Goal: Task Accomplishment & Management: Manage account settings

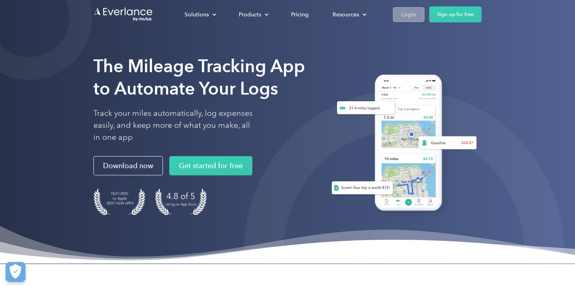
click at [403, 18] on div "Login" at bounding box center [409, 15] width 15 height 10
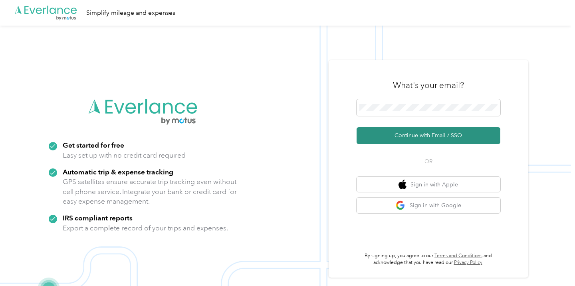
click at [422, 143] on button "Continue with Email / SSO" at bounding box center [429, 135] width 144 height 17
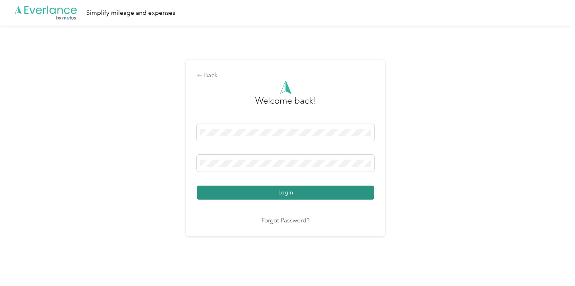
click at [316, 193] on button "Login" at bounding box center [285, 192] width 177 height 14
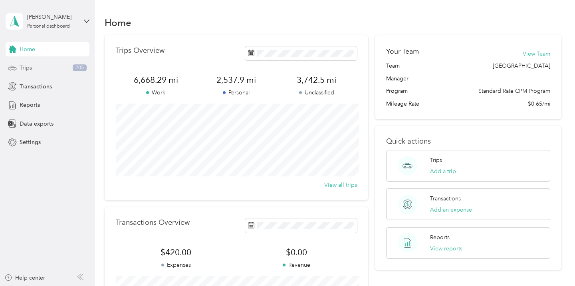
click at [52, 64] on div "Trips 205" at bounding box center [48, 68] width 84 height 14
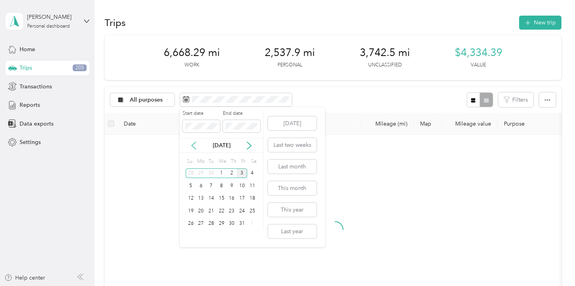
click at [197, 144] on icon at bounding box center [194, 145] width 8 height 8
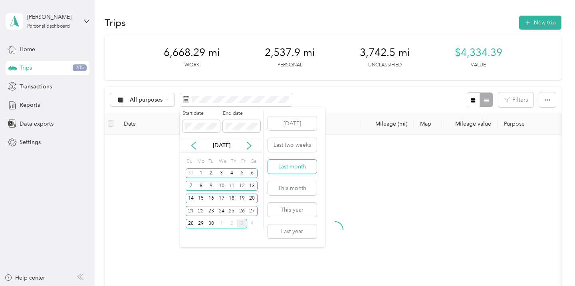
click at [288, 165] on button "Last month" at bounding box center [292, 166] width 49 height 14
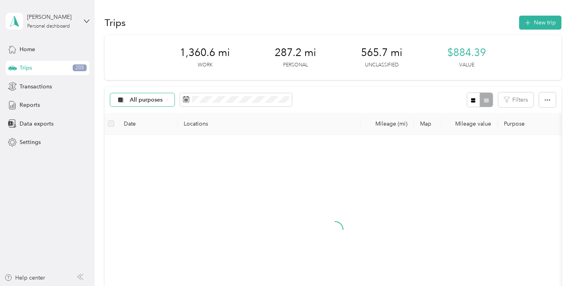
click at [150, 98] on span "All purposes" at bounding box center [146, 100] width 33 height 6
click at [140, 139] on span "Arthrex [GEOGRAPHIC_DATA]" at bounding box center [170, 142] width 81 height 8
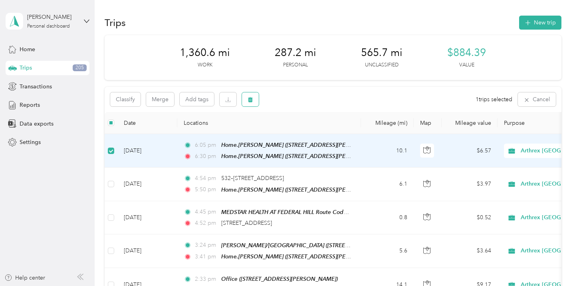
click at [252, 99] on icon "button" at bounding box center [250, 99] width 5 height 5
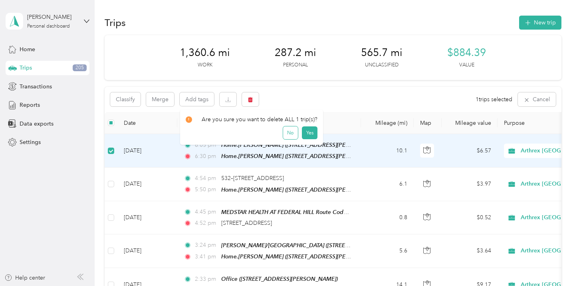
click at [287, 132] on button "No" at bounding box center [290, 132] width 15 height 13
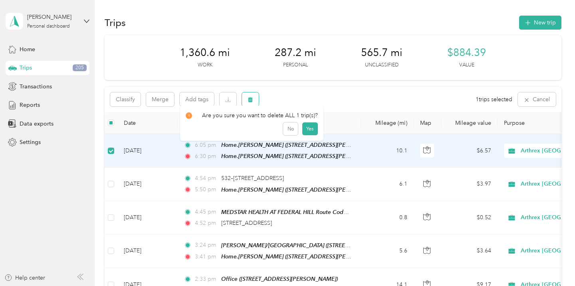
click at [247, 103] on button "button" at bounding box center [250, 99] width 17 height 14
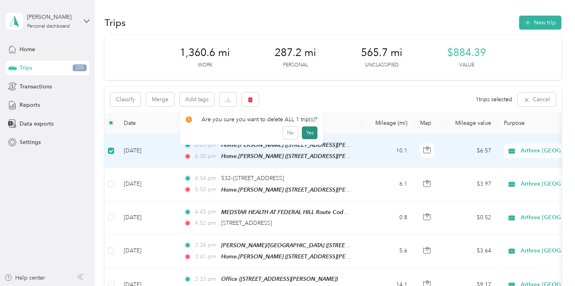
click at [306, 131] on button "Yes" at bounding box center [310, 132] width 16 height 13
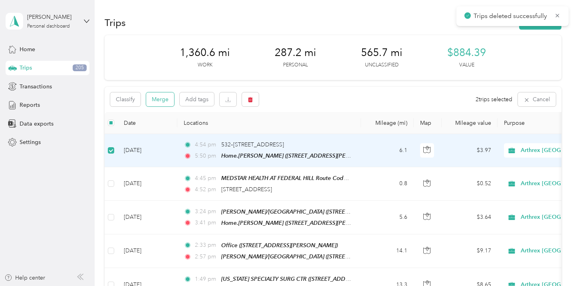
click at [163, 103] on button "Merge" at bounding box center [160, 99] width 28 height 14
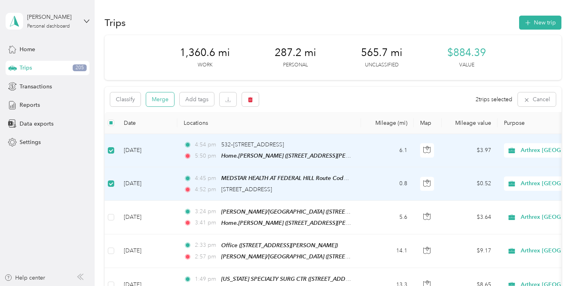
click at [166, 100] on button "Merge" at bounding box center [160, 99] width 28 height 14
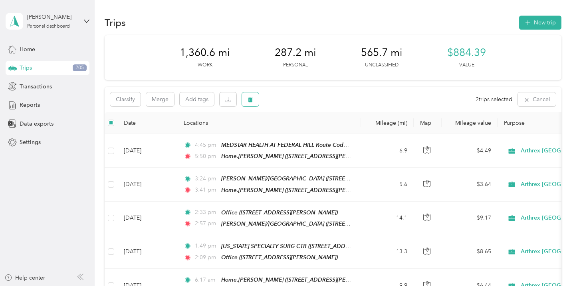
click at [255, 95] on button "button" at bounding box center [250, 99] width 17 height 14
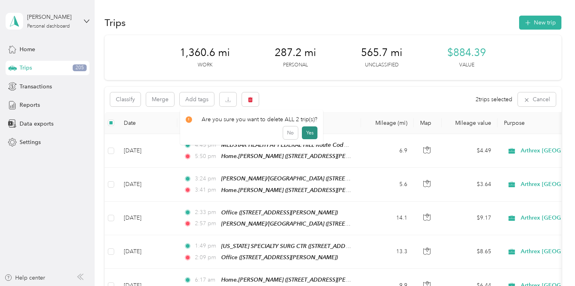
click at [311, 130] on button "Yes" at bounding box center [310, 132] width 16 height 13
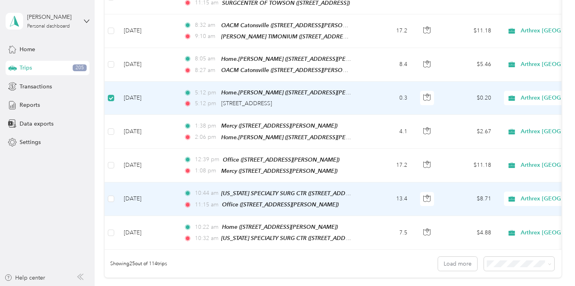
scroll to position [732, 0]
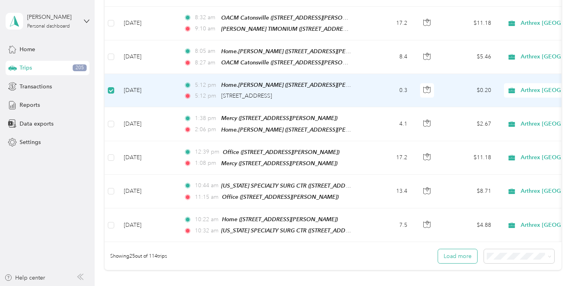
click at [449, 249] on button "Load more" at bounding box center [457, 256] width 39 height 14
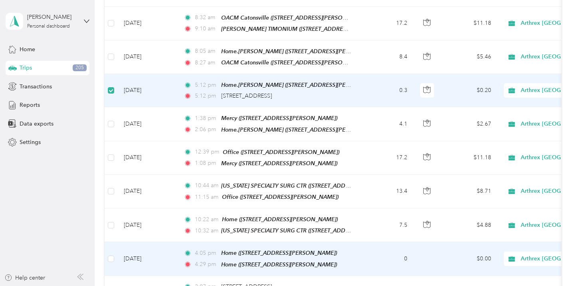
scroll to position [756, 0]
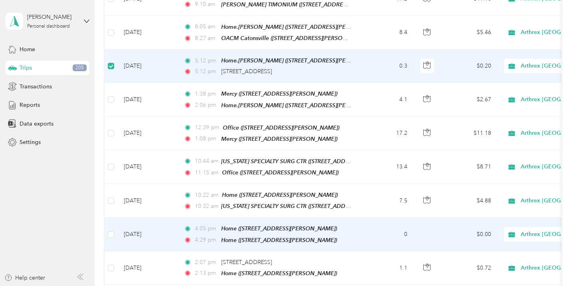
click at [105, 217] on td at bounding box center [111, 234] width 13 height 34
click at [113, 230] on label at bounding box center [111, 234] width 6 height 9
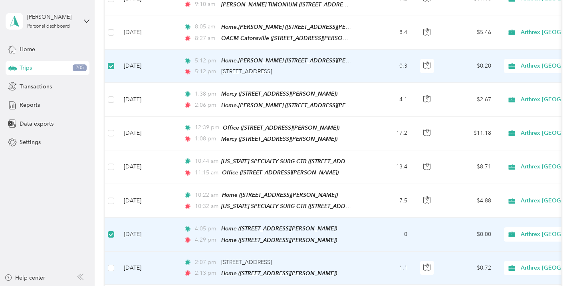
click at [114, 251] on td at bounding box center [111, 267] width 13 height 33
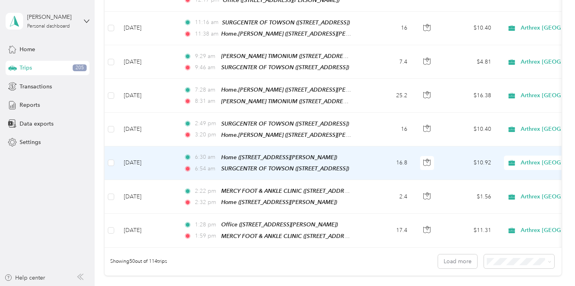
scroll to position [1590, 0]
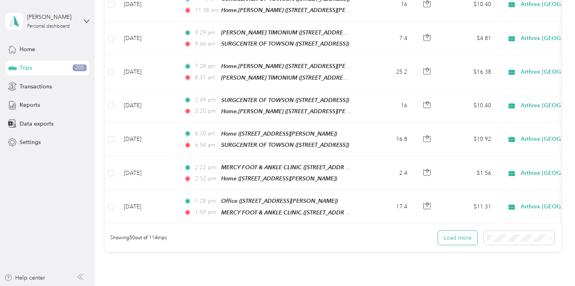
click at [457, 231] on button "Load more" at bounding box center [457, 238] width 39 height 14
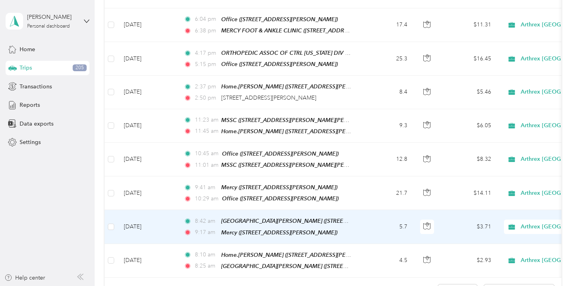
scroll to position [2402, 0]
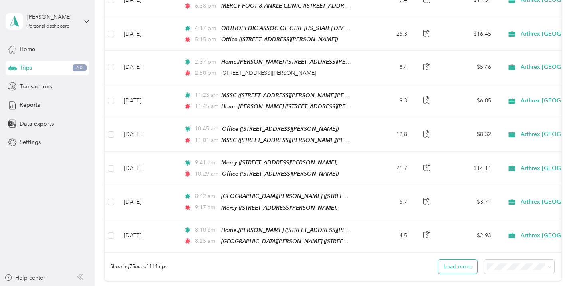
click at [458, 259] on button "Load more" at bounding box center [457, 266] width 39 height 14
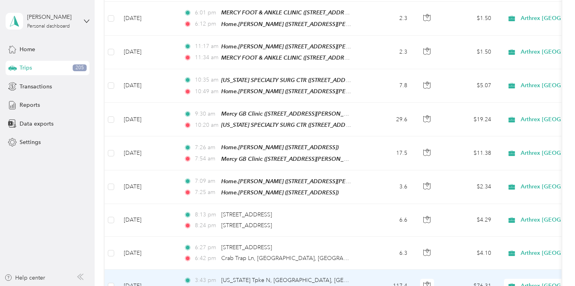
scroll to position [2855, 0]
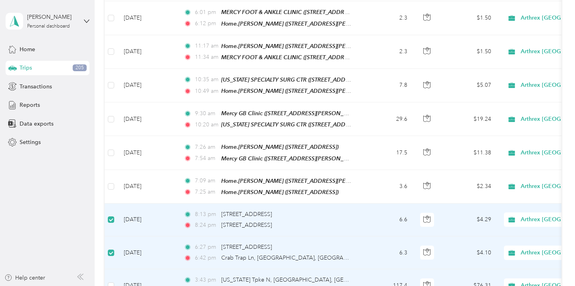
click at [115, 269] on td at bounding box center [111, 285] width 13 height 33
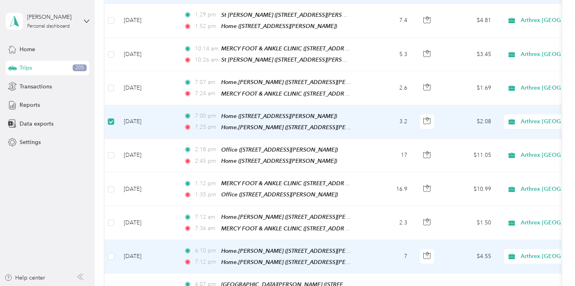
scroll to position [3189, 0]
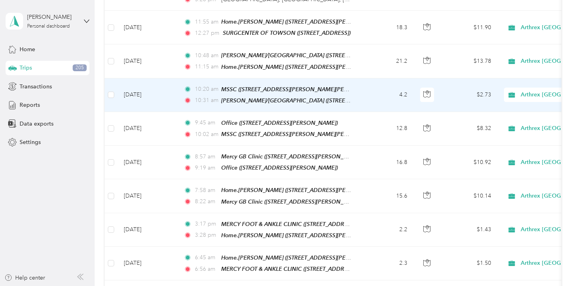
scroll to position [0, 0]
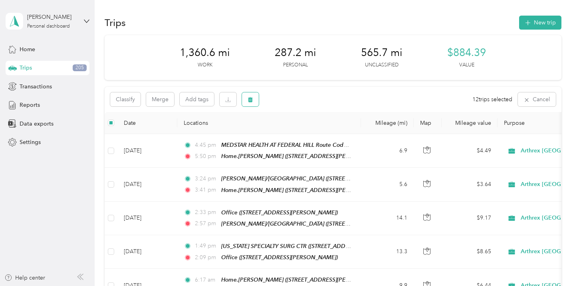
click at [254, 99] on button "button" at bounding box center [250, 99] width 17 height 14
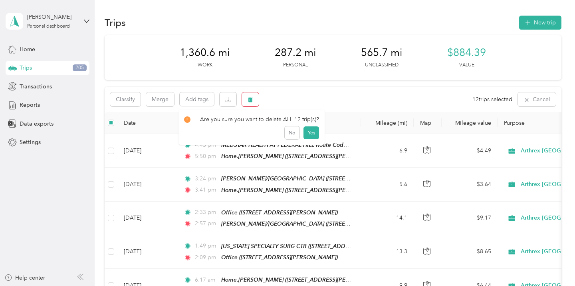
click at [312, 133] on button "Yes" at bounding box center [312, 132] width 16 height 13
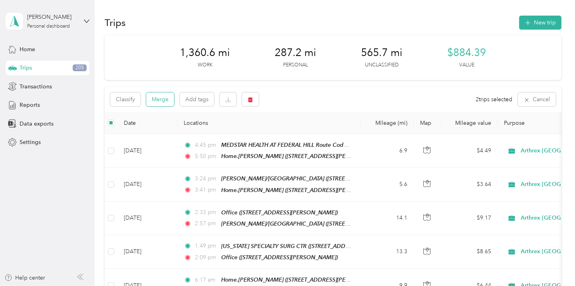
click at [161, 100] on button "Merge" at bounding box center [160, 99] width 28 height 14
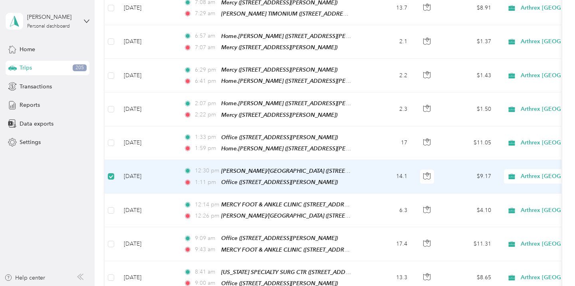
scroll to position [3168, 0]
click at [45, 105] on div "Reports" at bounding box center [48, 105] width 84 height 14
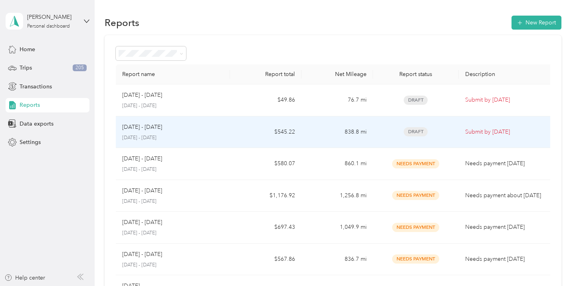
click at [188, 133] on div "[DATE] - [DATE] [DATE] - [DATE]" at bounding box center [172, 132] width 101 height 19
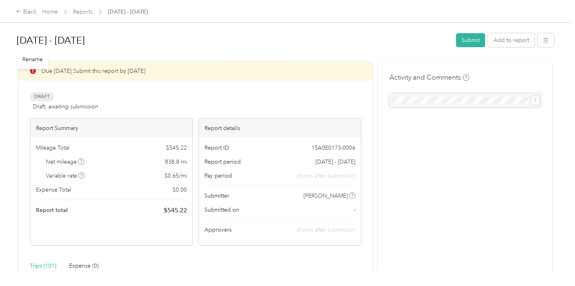
click at [31, 5] on div "Back Home Reports [DATE] - [DATE]" at bounding box center [287, 11] width 575 height 22
click at [30, 12] on div "Back" at bounding box center [26, 12] width 21 height 10
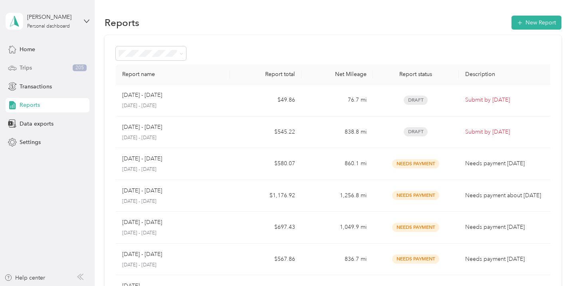
click at [32, 70] on div "Trips 205" at bounding box center [48, 68] width 84 height 14
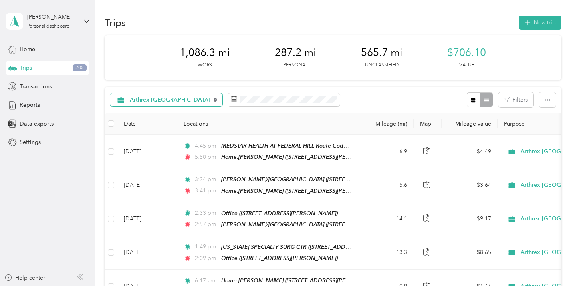
click at [214, 101] on icon at bounding box center [216, 100] width 4 height 4
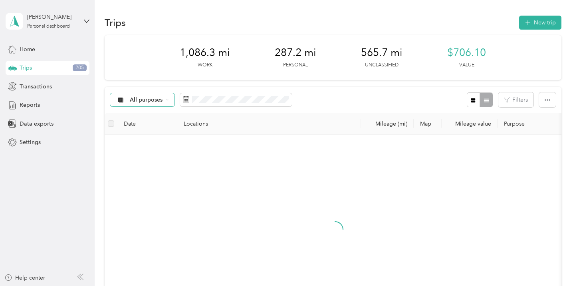
click at [159, 98] on span "All purposes" at bounding box center [146, 100] width 33 height 6
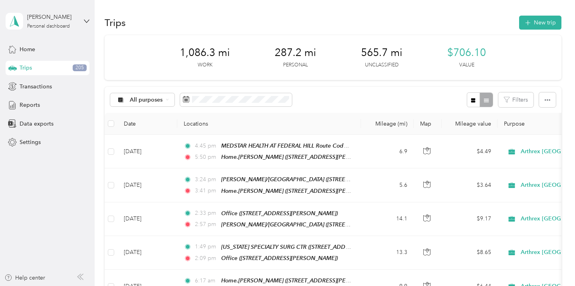
click at [158, 143] on li "Arthrex [GEOGRAPHIC_DATA]" at bounding box center [163, 138] width 106 height 14
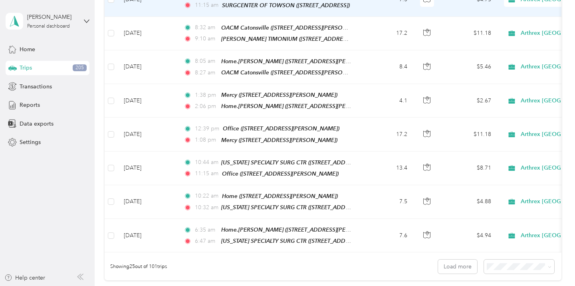
scroll to position [809, 0]
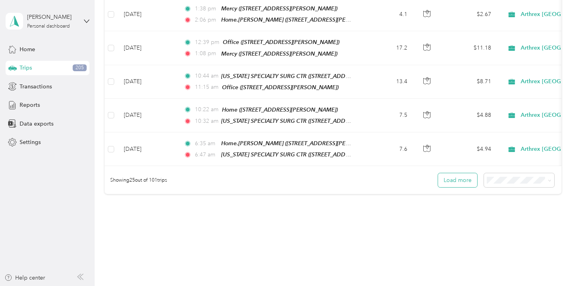
click at [458, 173] on button "Load more" at bounding box center [457, 180] width 39 height 14
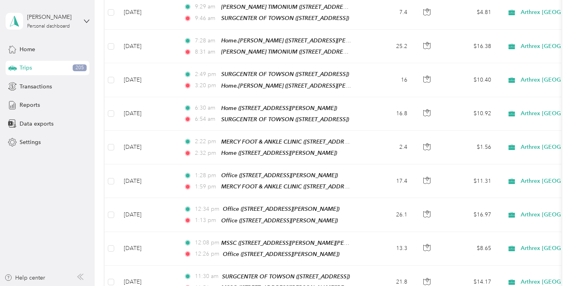
scroll to position [1630, 0]
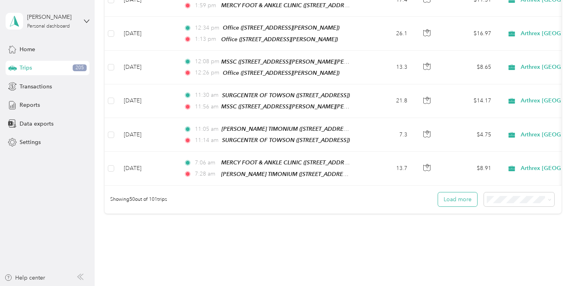
click at [463, 192] on button "Load more" at bounding box center [457, 199] width 39 height 14
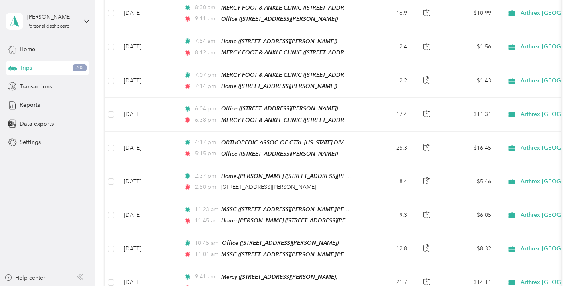
scroll to position [2452, 0]
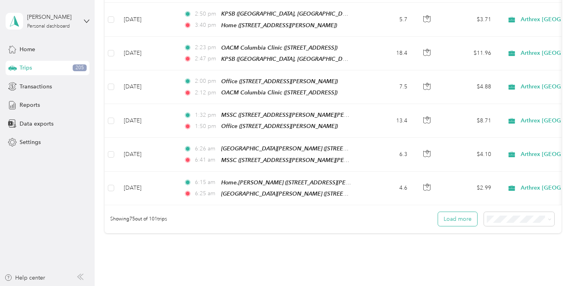
click at [466, 212] on button "Load more" at bounding box center [457, 219] width 39 height 14
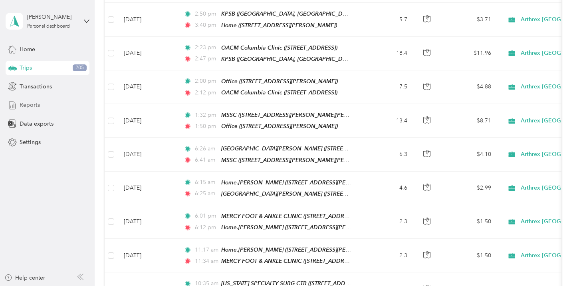
click at [45, 104] on div "Reports" at bounding box center [48, 105] width 84 height 14
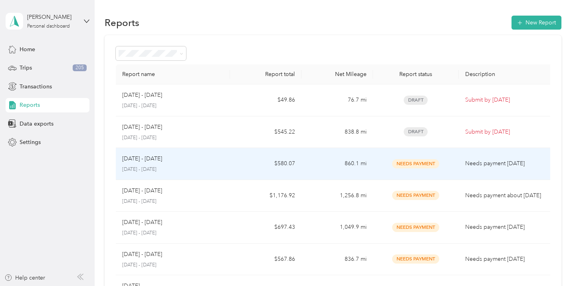
click at [195, 154] on div "[DATE] - [DATE]" at bounding box center [172, 158] width 101 height 9
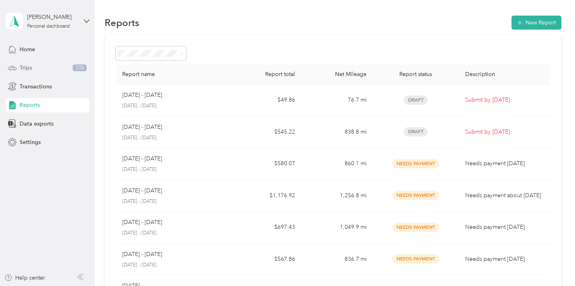
click at [42, 68] on div "Trips 205" at bounding box center [48, 68] width 84 height 14
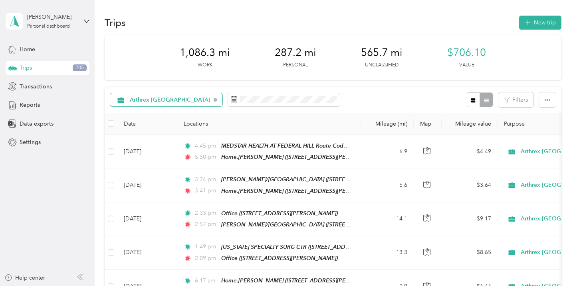
click at [184, 101] on div "Arthrex [GEOGRAPHIC_DATA]" at bounding box center [166, 100] width 113 height 14
click at [161, 114] on span "All purposes" at bounding box center [175, 114] width 91 height 8
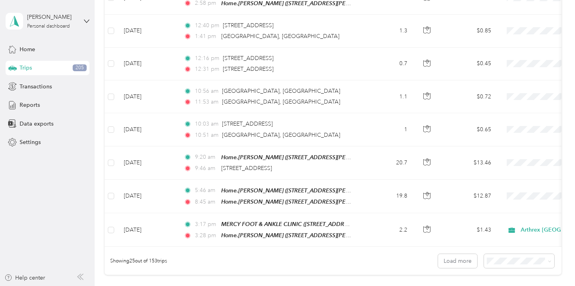
scroll to position [809, 0]
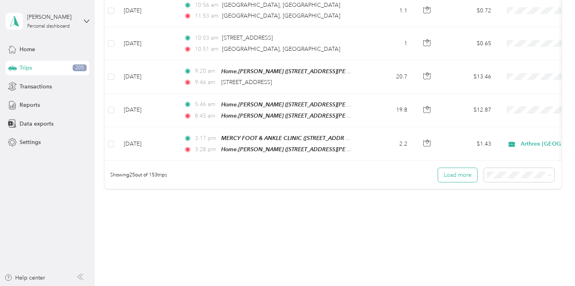
click at [474, 168] on button "Load more" at bounding box center [457, 175] width 39 height 14
click at [451, 168] on button "Load more" at bounding box center [457, 175] width 39 height 14
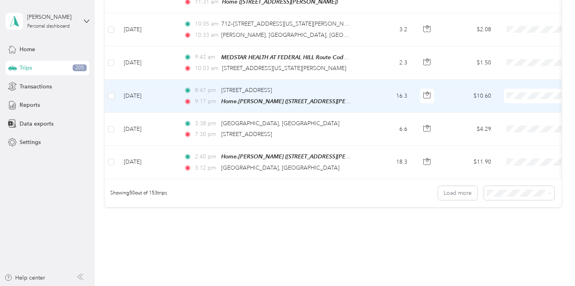
scroll to position [1630, 0]
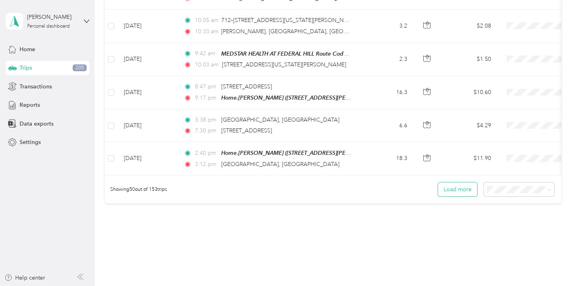
click at [466, 182] on button "Load more" at bounding box center [457, 189] width 39 height 14
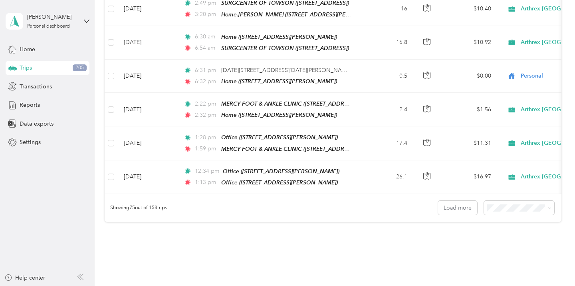
scroll to position [2438, 0]
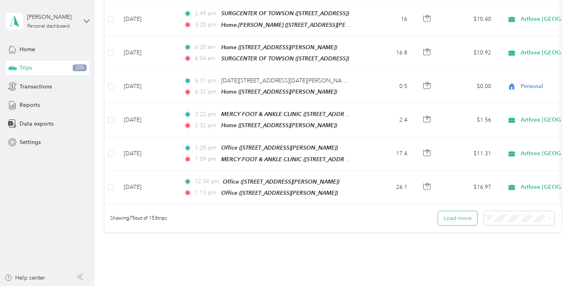
click at [460, 211] on button "Load more" at bounding box center [457, 218] width 39 height 14
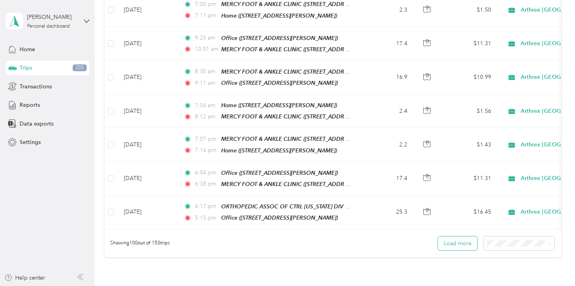
scroll to position [3271, 0]
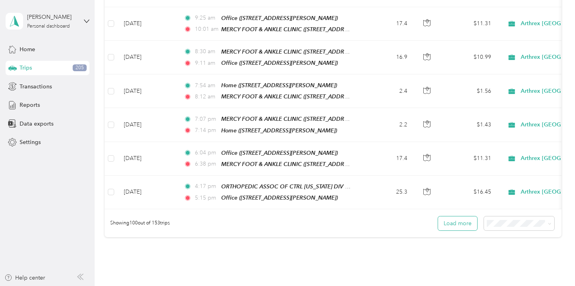
click at [468, 216] on button "Load more" at bounding box center [457, 223] width 39 height 14
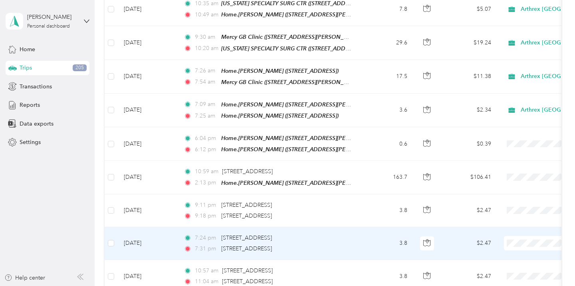
scroll to position [4059, 0]
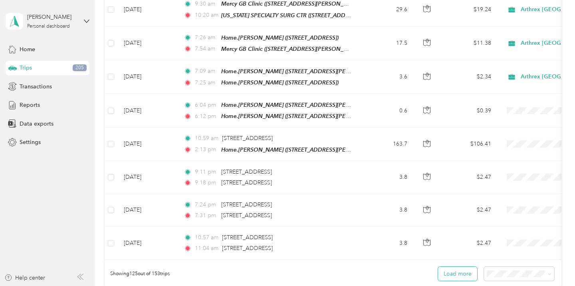
click at [464, 266] on button "Load more" at bounding box center [457, 273] width 39 height 14
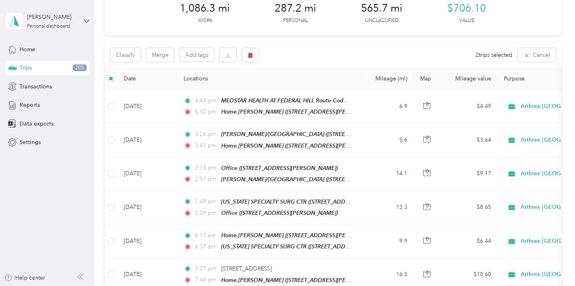
scroll to position [0, 0]
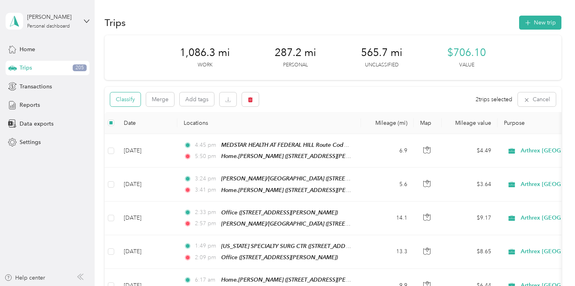
click at [135, 101] on button "Classify" at bounding box center [125, 99] width 30 height 14
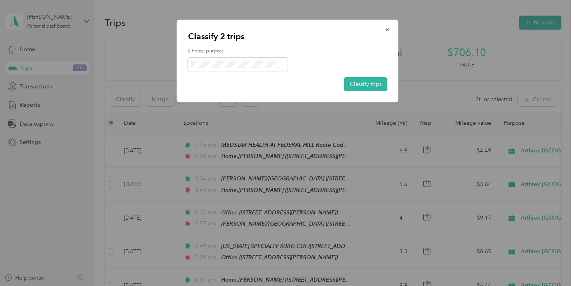
click at [253, 78] on span "Arthrex [GEOGRAPHIC_DATA]" at bounding box center [248, 79] width 81 height 8
click at [380, 81] on button "Classify trips" at bounding box center [365, 84] width 43 height 14
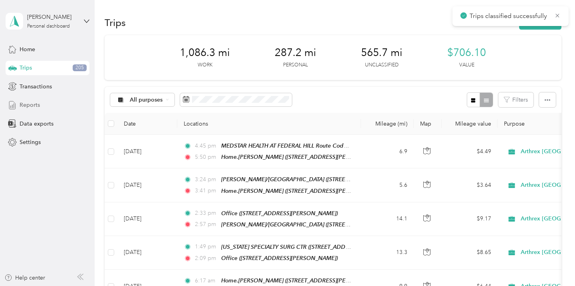
click at [35, 101] on span "Reports" at bounding box center [30, 105] width 20 height 8
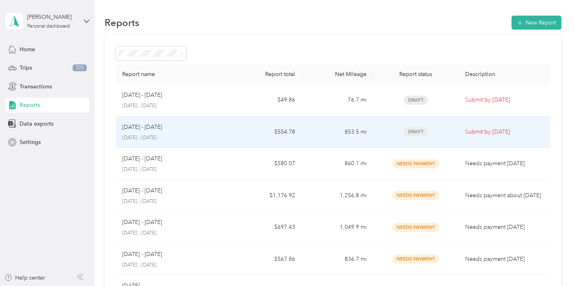
click at [302, 132] on td "853.5 mi" at bounding box center [338, 132] width 72 height 32
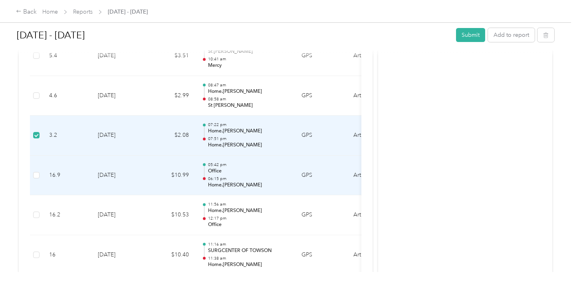
click at [40, 170] on td at bounding box center [36, 175] width 13 height 40
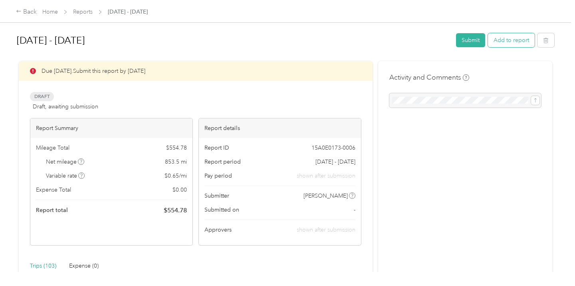
click at [516, 41] on button "Add to report" at bounding box center [511, 40] width 47 height 14
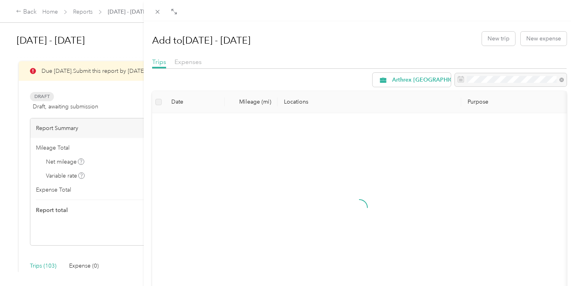
scroll to position [32, 0]
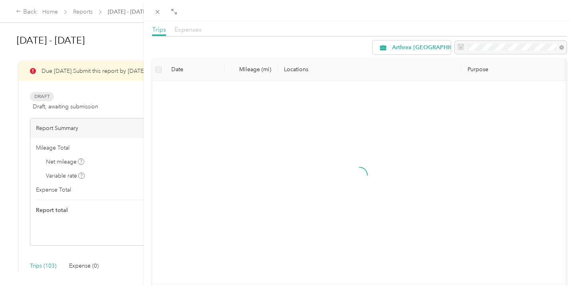
click at [193, 28] on span "Expenses" at bounding box center [188, 30] width 27 height 8
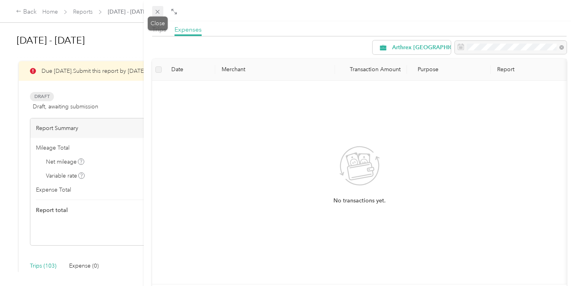
click at [155, 14] on icon at bounding box center [157, 11] width 7 height 7
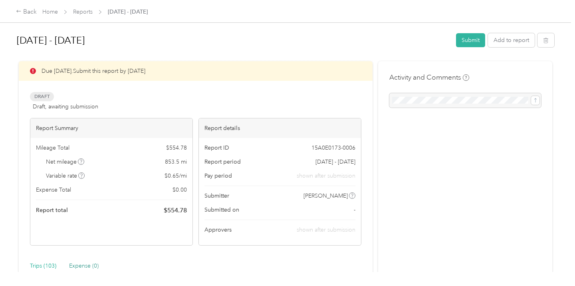
click at [90, 267] on div "Expense (0)" at bounding box center [84, 265] width 30 height 9
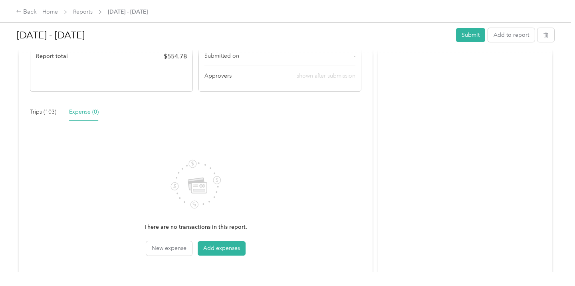
scroll to position [175, 0]
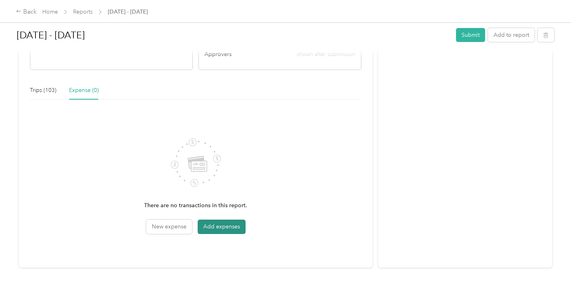
click at [209, 225] on button "Add expenses" at bounding box center [222, 226] width 48 height 14
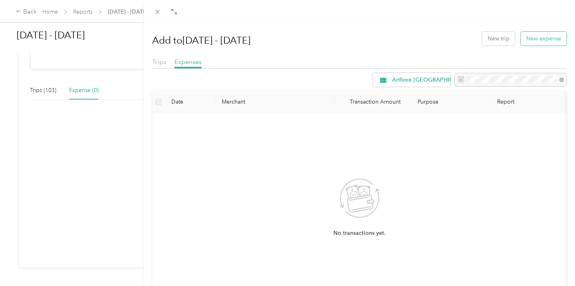
click at [532, 35] on button "New expense" at bounding box center [544, 39] width 46 height 14
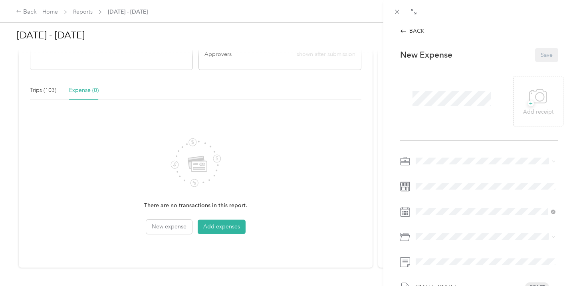
click at [447, 106] on span at bounding box center [452, 98] width 84 height 21
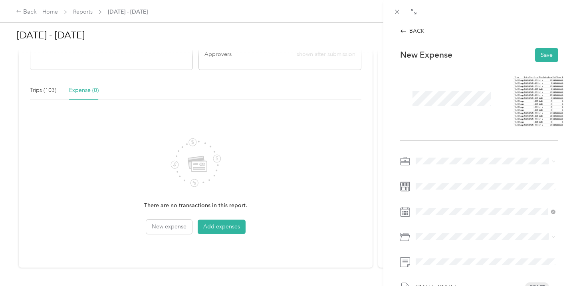
click at [393, 195] on div "New Expense Save [DATE] - [DATE] Draft" at bounding box center [479, 196] width 175 height 308
click at [447, 245] on div at bounding box center [479, 239] width 158 height 18
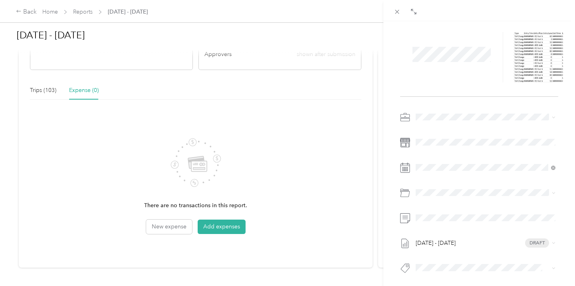
scroll to position [55, 0]
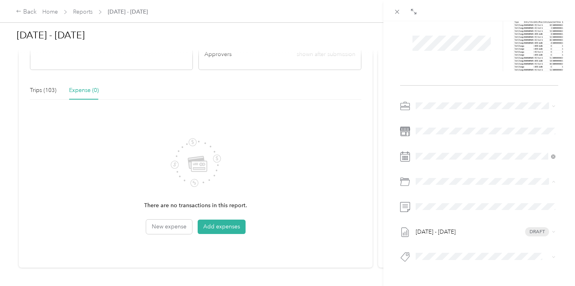
click at [444, 240] on span "Tolls" at bounding box center [442, 241] width 11 height 7
click at [461, 196] on div "[DATE] - [DATE] Draft" at bounding box center [479, 183] width 158 height 168
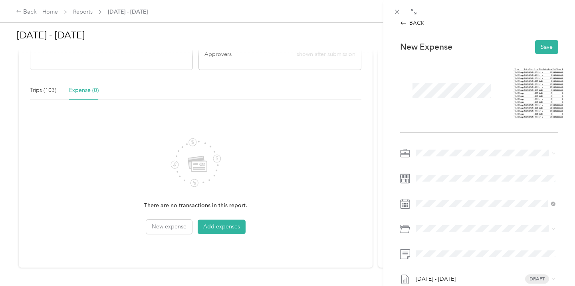
scroll to position [0, 0]
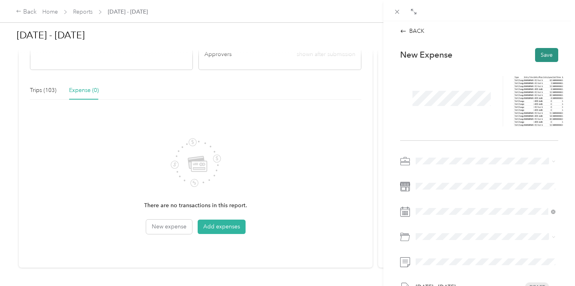
click at [539, 51] on button "Save" at bounding box center [546, 55] width 23 height 14
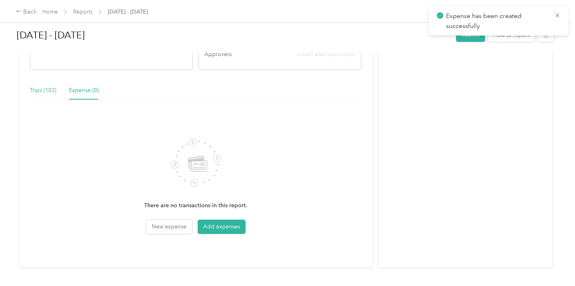
click at [52, 92] on div "Trips (103)" at bounding box center [43, 90] width 26 height 9
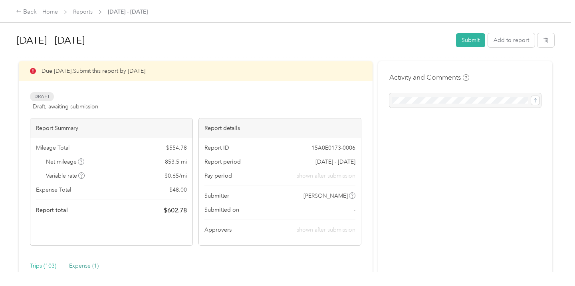
click at [86, 261] on div "Expense (1)" at bounding box center [84, 265] width 30 height 9
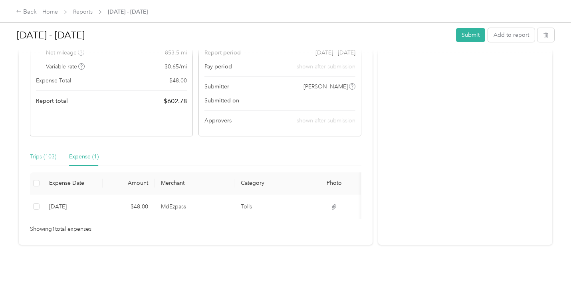
scroll to position [110, 0]
click at [40, 150] on div "Trips (103)" at bounding box center [43, 156] width 26 height 18
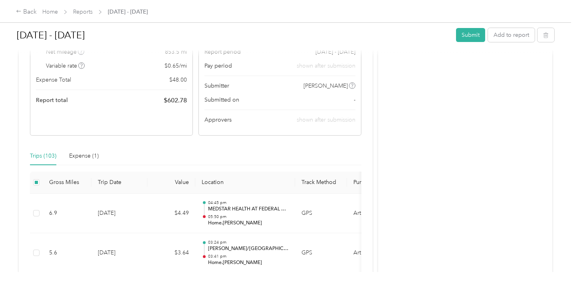
scroll to position [0, 0]
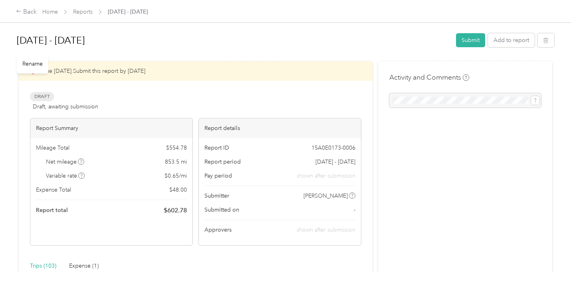
click at [338, 34] on h1 "[DATE] - [DATE]" at bounding box center [234, 40] width 434 height 19
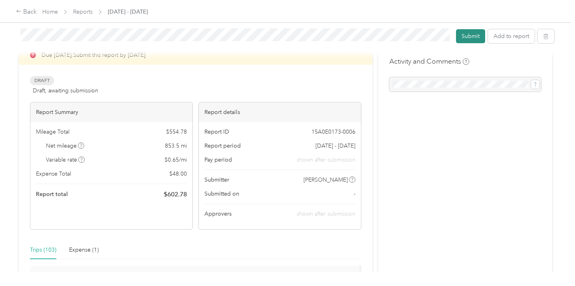
scroll to position [17, 0]
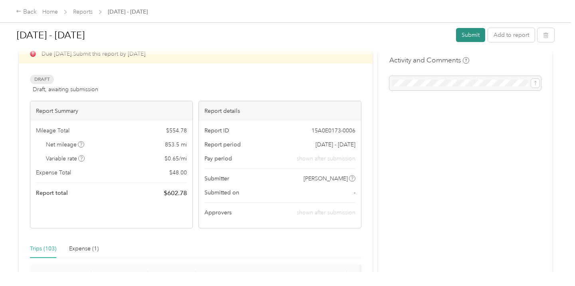
click at [482, 40] on button "Submit" at bounding box center [470, 35] width 29 height 14
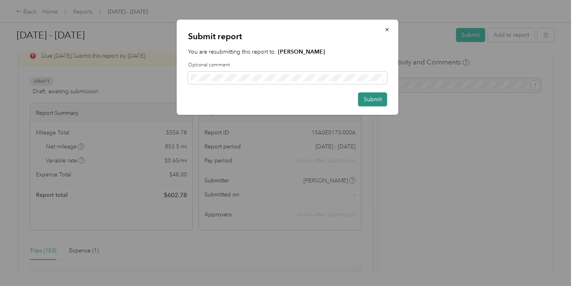
click at [382, 105] on button "Submit" at bounding box center [372, 99] width 29 height 14
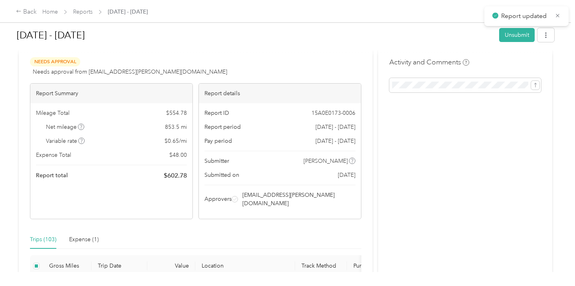
scroll to position [26, 0]
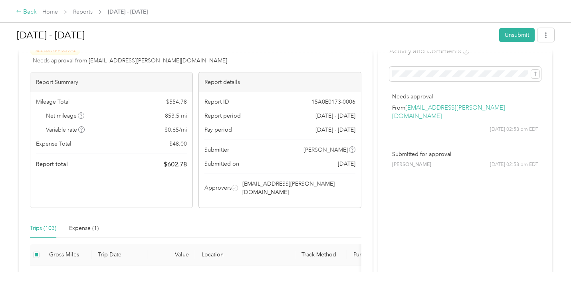
click at [27, 13] on div "Back" at bounding box center [26, 12] width 21 height 10
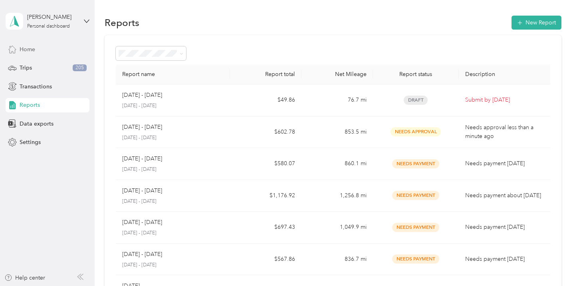
click at [36, 48] on div "Home" at bounding box center [48, 49] width 84 height 14
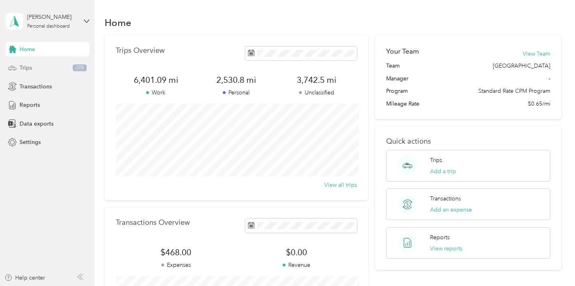
click at [36, 63] on div "Trips 205" at bounding box center [48, 68] width 84 height 14
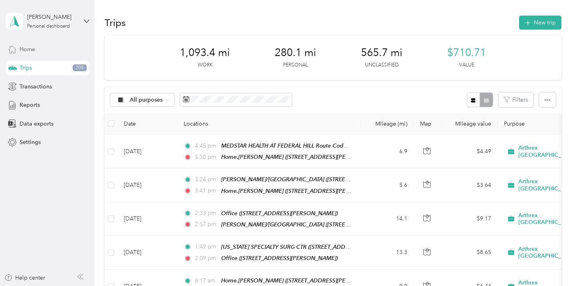
click at [29, 48] on span "Home" at bounding box center [28, 49] width 16 height 8
